Goal: Task Accomplishment & Management: Use online tool/utility

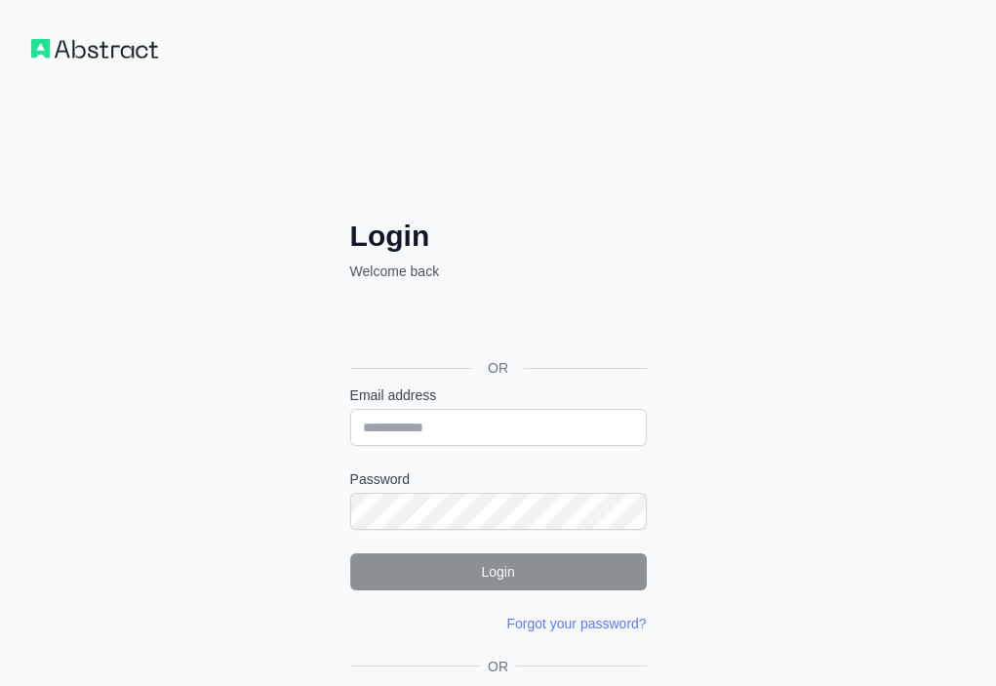
drag, startPoint x: 0, startPoint y: 0, endPoint x: 331, endPoint y: 610, distance: 693.6
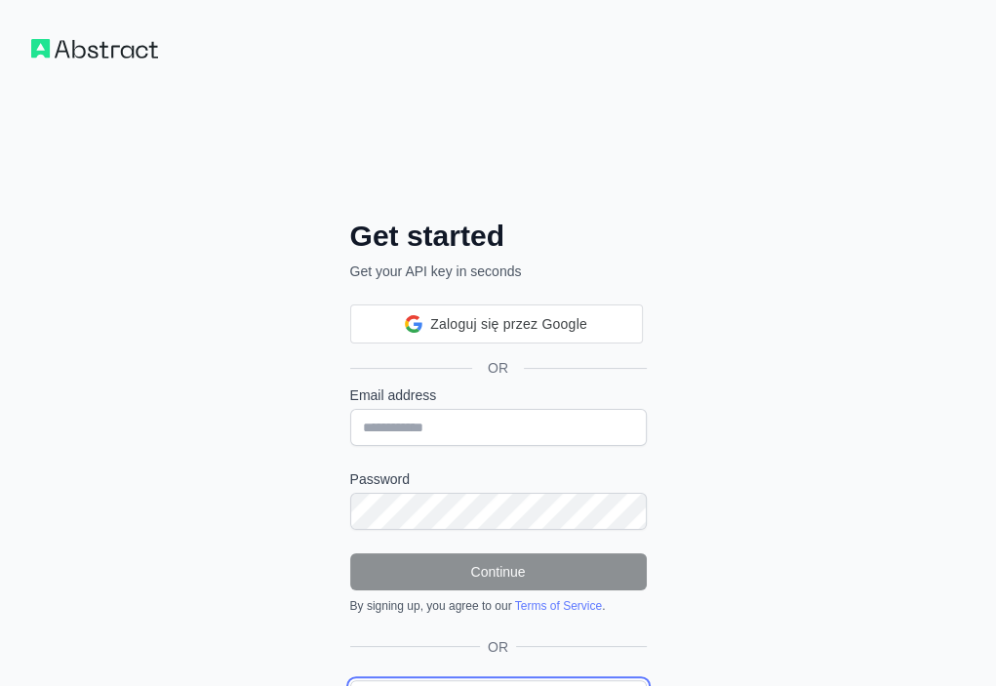
click at [350, 680] on link "Login" at bounding box center [498, 698] width 297 height 37
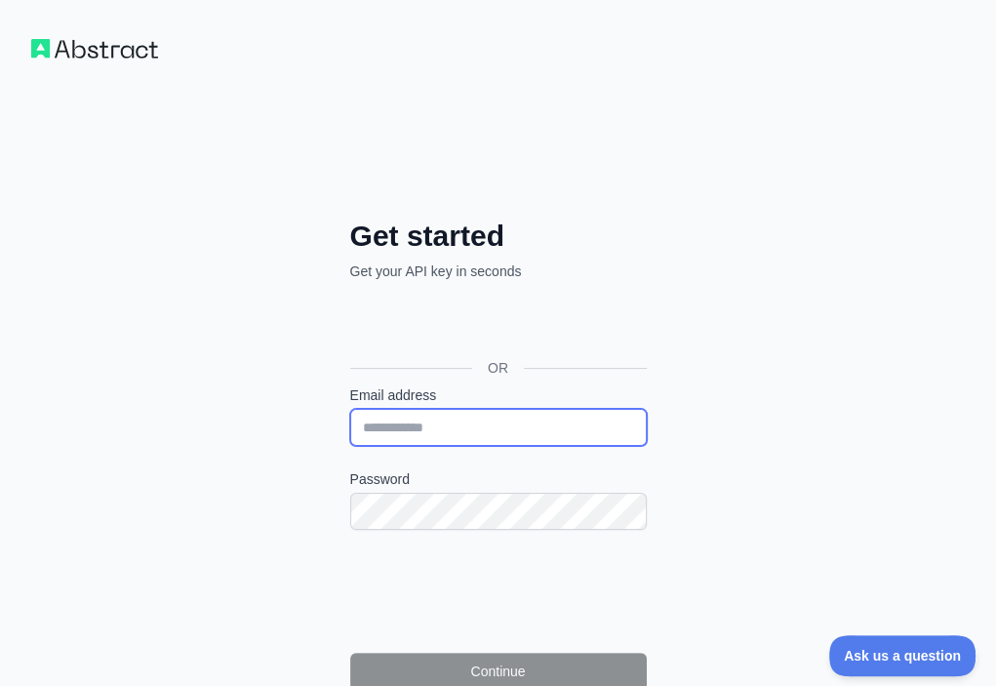
click at [350, 409] on input "Email address" at bounding box center [498, 427] width 297 height 37
paste input "**********"
type input "**********"
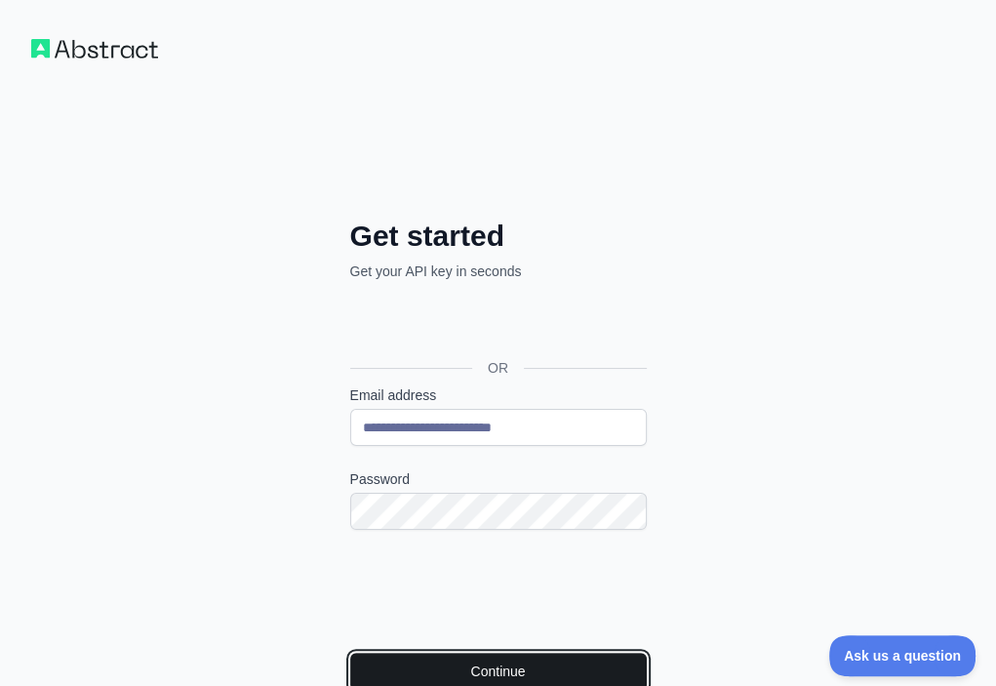
click at [379, 653] on button "Continue" at bounding box center [498, 671] width 297 height 37
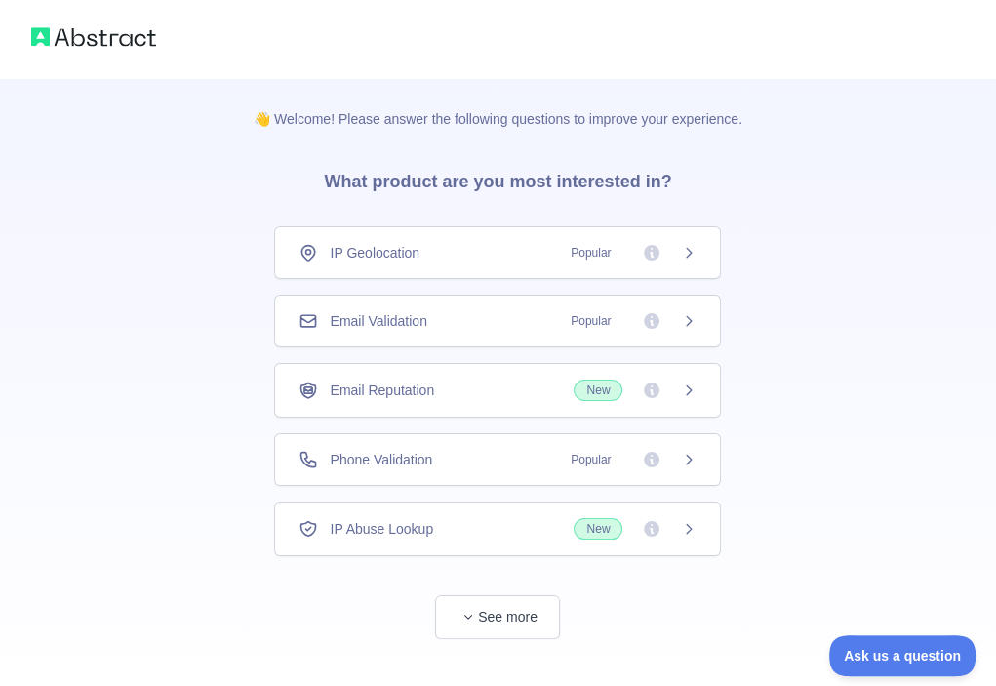
click at [488, 315] on div "Email Validation Popular" at bounding box center [498, 321] width 398 height 20
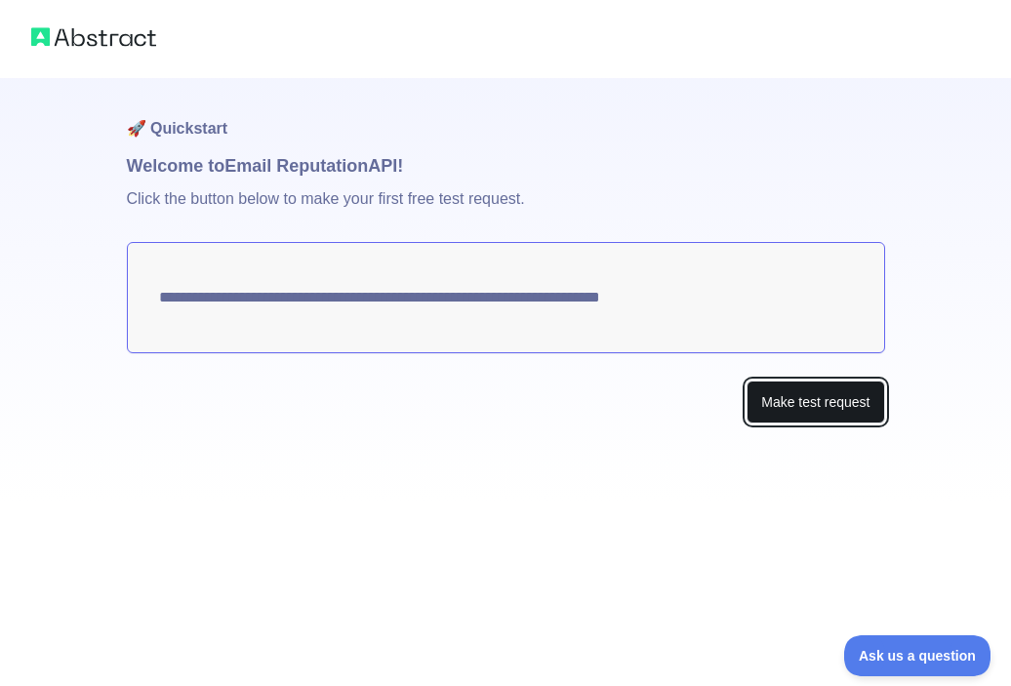
click at [793, 396] on button "Make test request" at bounding box center [815, 402] width 138 height 44
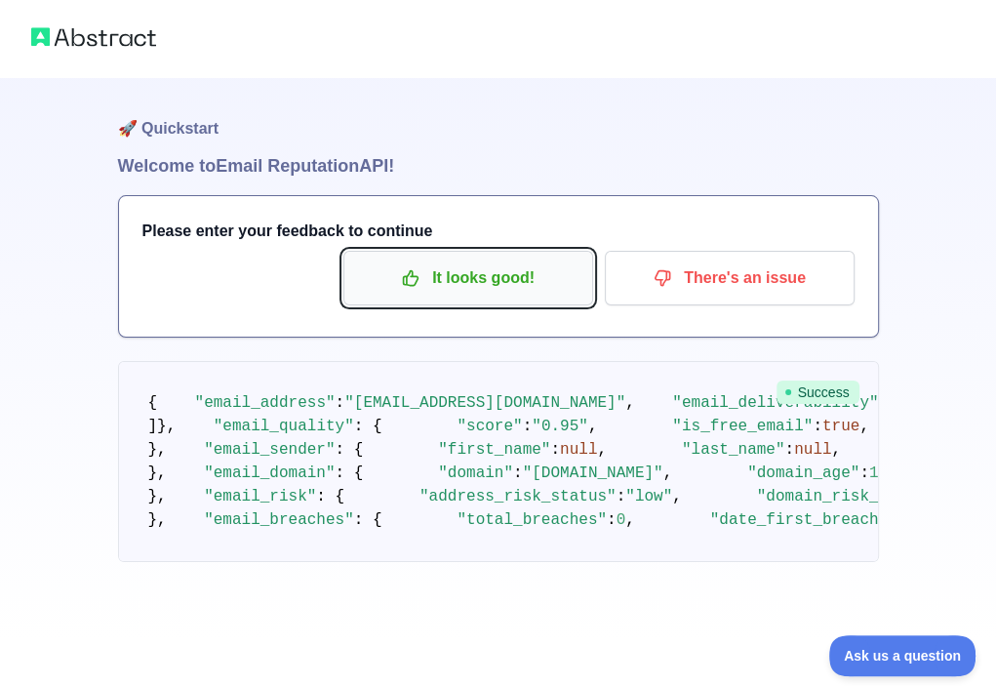
click at [478, 270] on p "It looks good!" at bounding box center [468, 277] width 220 height 33
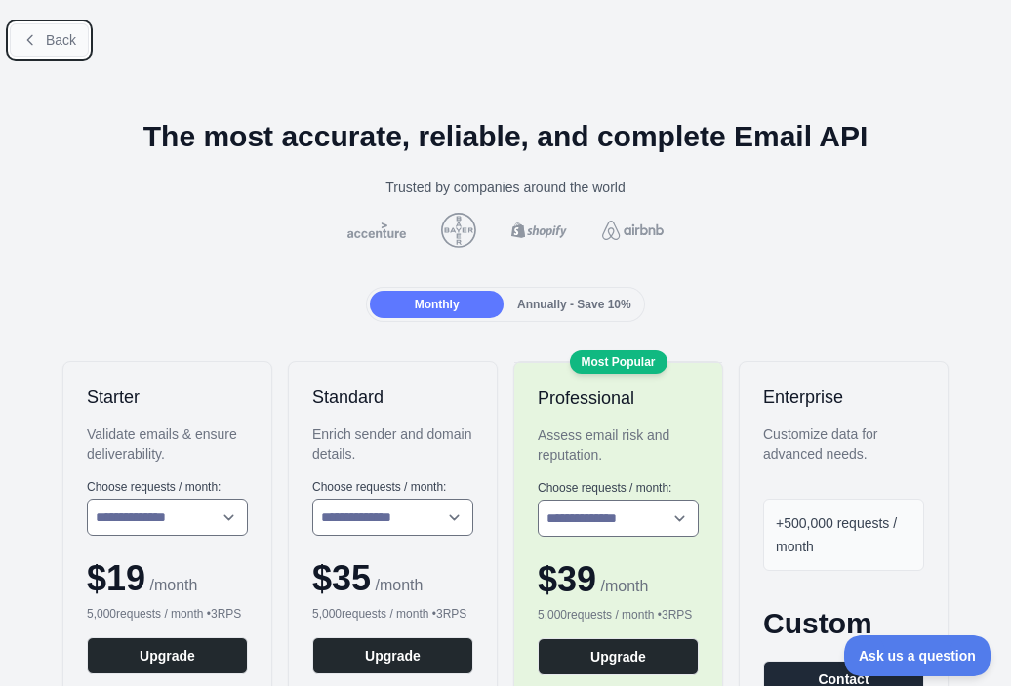
click at [70, 42] on span "Back" at bounding box center [61, 40] width 30 height 16
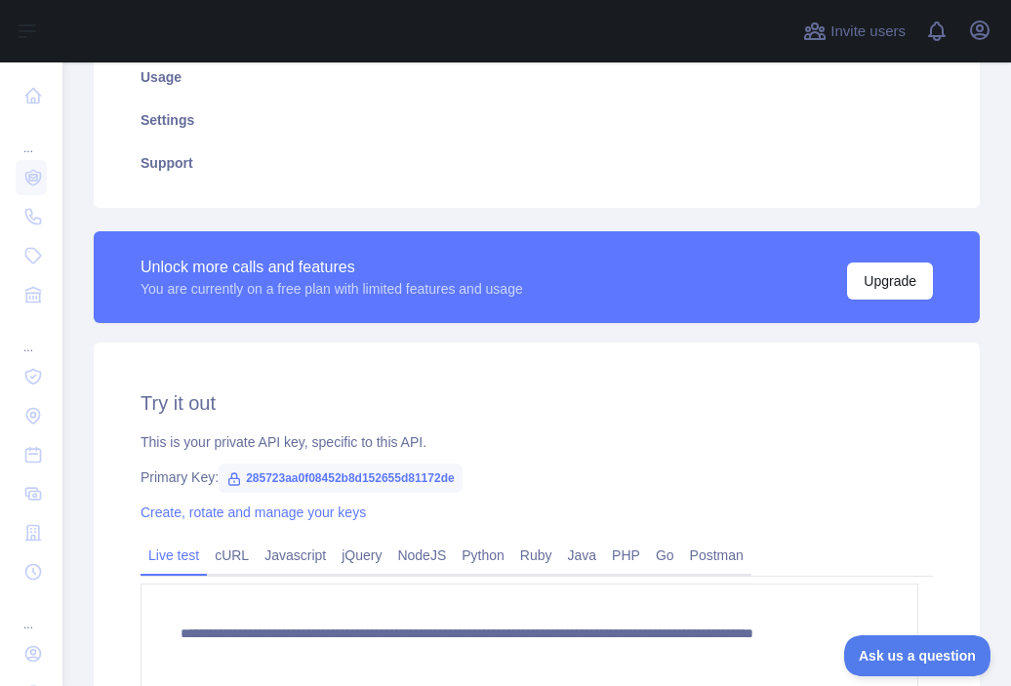
scroll to position [392, 0]
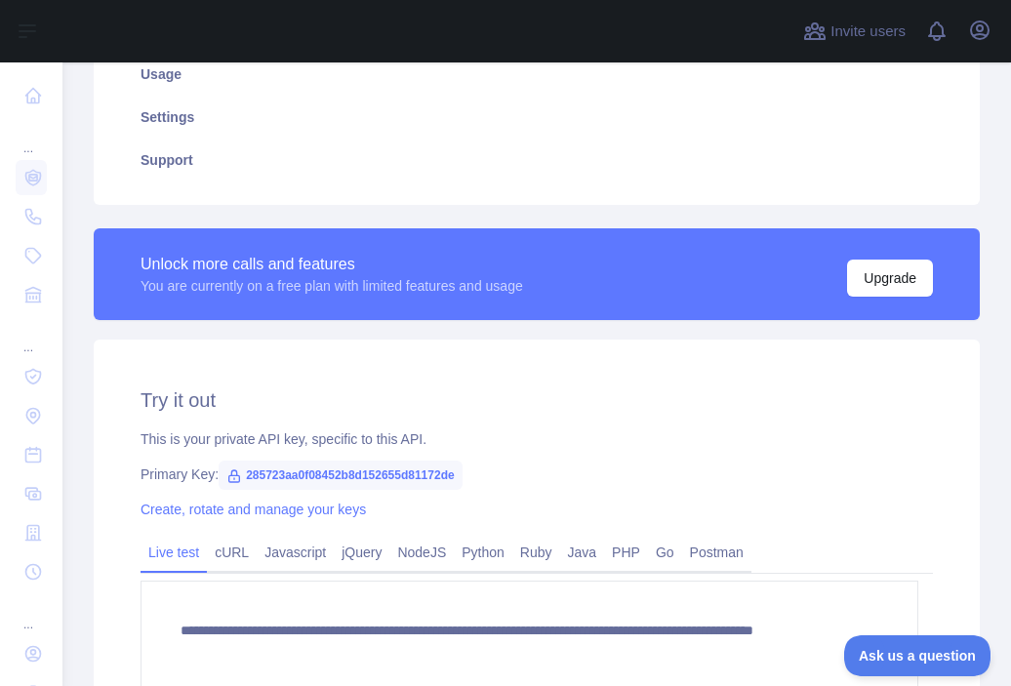
click at [414, 470] on span "285723aa0f08452b8d152655d81172de" at bounding box center [341, 474] width 244 height 29
copy span "285723aa0f08452b8d152655d81172de"
